Goal: Information Seeking & Learning: Understand process/instructions

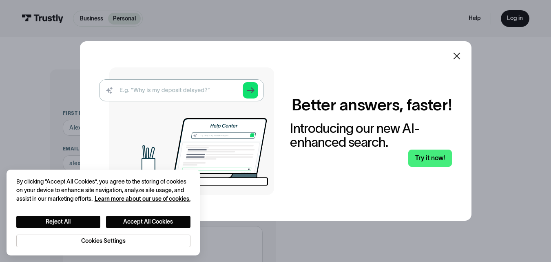
click at [460, 53] on icon at bounding box center [457, 56] width 10 height 10
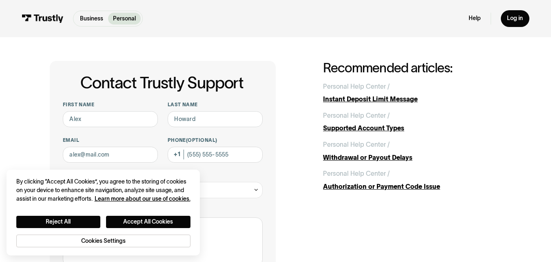
scroll to position [8, 0]
click at [391, 187] on div "Authorization or Payment Code Issue" at bounding box center [412, 187] width 178 height 10
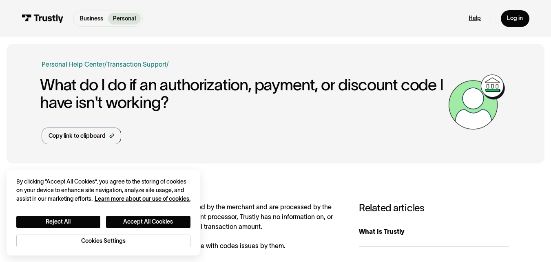
click at [476, 19] on link "Help" at bounding box center [475, 18] width 12 height 7
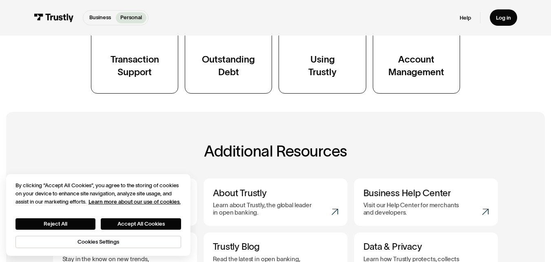
scroll to position [206, 0]
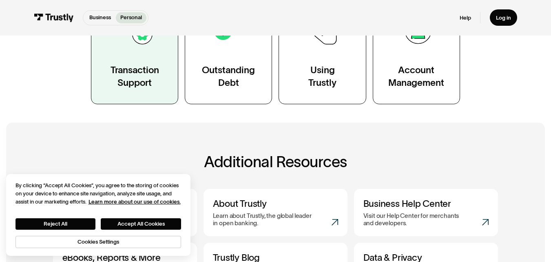
click at [106, 66] on link "Transaction Support" at bounding box center [134, 48] width 87 height 111
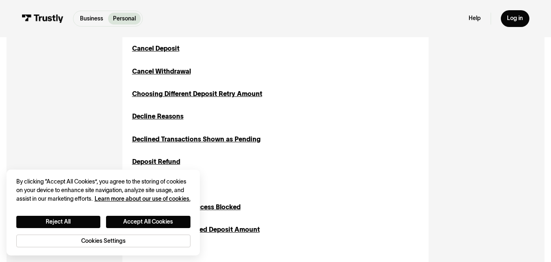
scroll to position [336, 0]
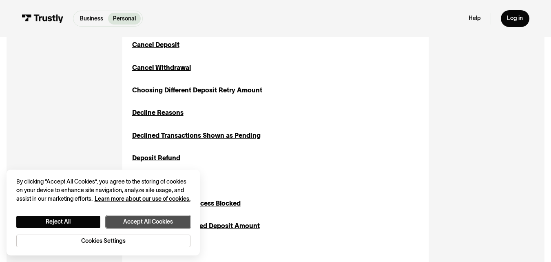
click at [128, 225] on button "Accept All Cookies" at bounding box center [148, 221] width 84 height 12
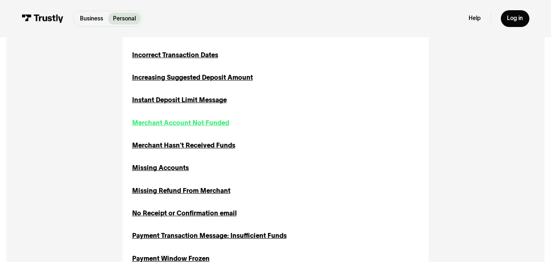
scroll to position [556, 0]
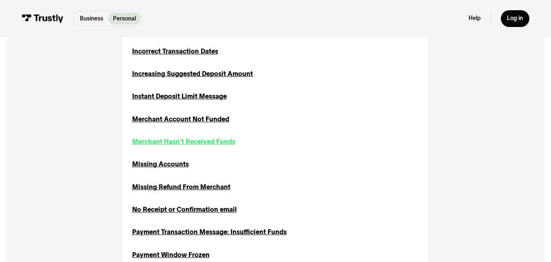
click at [149, 140] on div "Merchant Hasn't Received Funds" at bounding box center [183, 142] width 103 height 10
